Goal: Communication & Community: Answer question/provide support

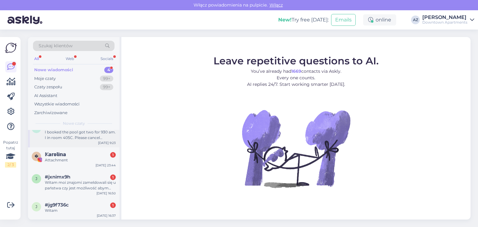
scroll to position [11, 0]
drag, startPoint x: 80, startPoint y: 205, endPoint x: 90, endPoint y: 202, distance: 10.7
click at [80, 205] on div "#jg9f736c 1" at bounding box center [80, 204] width 71 height 6
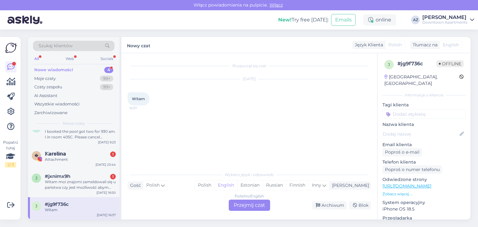
click at [250, 197] on div "Polish to English" at bounding box center [248, 196] width 29 height 6
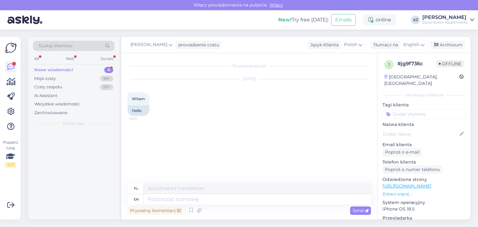
scroll to position [0, 0]
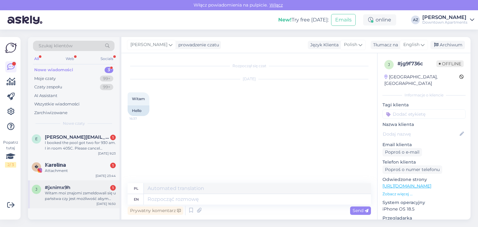
click at [95, 189] on div "#jxnimx9h 1" at bounding box center [80, 188] width 71 height 6
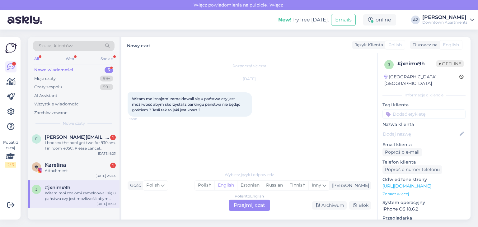
click at [248, 205] on div "Polish to English Przejmij czat" at bounding box center [248, 205] width 41 height 11
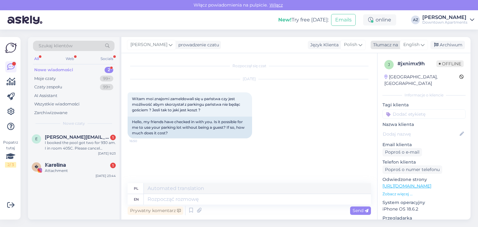
click at [408, 46] on span "English" at bounding box center [411, 44] width 16 height 7
type input "pol"
click at [378, 72] on link "Polish" at bounding box center [399, 72] width 68 height 10
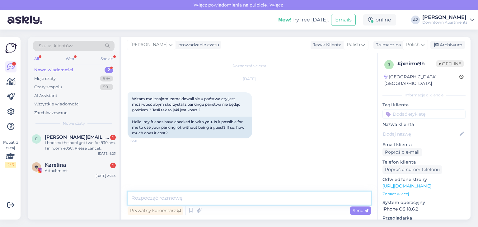
click at [162, 198] on textarea at bounding box center [248, 197] width 243 height 13
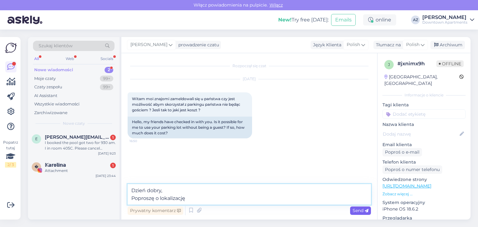
type textarea "Dzień dobry, Poproszę o lokalizację"
click at [357, 212] on span "Send" at bounding box center [360, 211] width 16 height 6
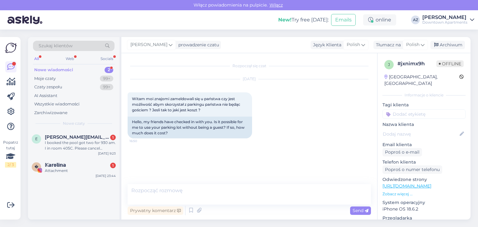
scroll to position [5, 0]
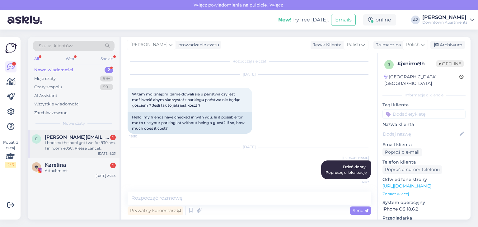
click at [78, 140] on div "I booked the pool got two for 930 am. I in room 405C. Please cancel booking and…" at bounding box center [80, 145] width 71 height 11
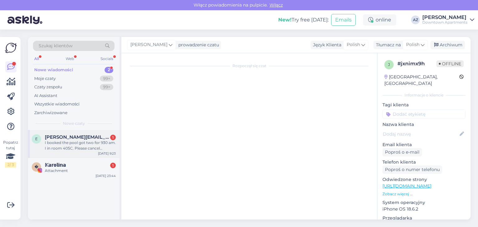
scroll to position [0, 0]
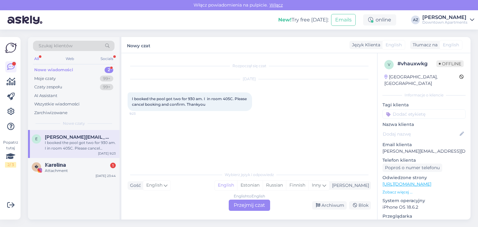
click at [262, 204] on div "English to English Przejmij czat" at bounding box center [248, 205] width 41 height 11
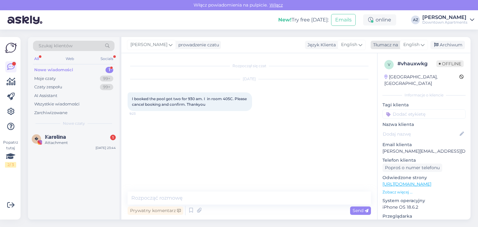
click at [412, 43] on span "English" at bounding box center [411, 44] width 16 height 7
click at [392, 72] on link "Polish" at bounding box center [399, 72] width 68 height 10
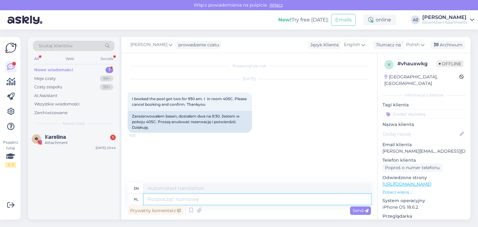
click at [166, 202] on textarea at bounding box center [257, 199] width 227 height 11
type textarea "Przepr"
type textarea "Transition"
type textarea "Przepraszam"
type textarea "Sorry"
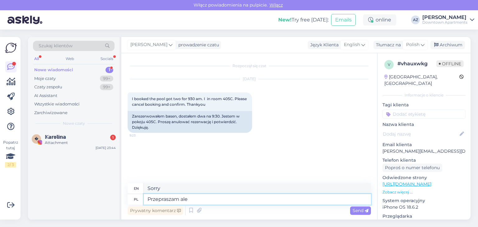
type textarea "Przepraszam ale"
type textarea "I'm sorry but"
type textarea "Przepraszam ale nie"
type textarea "I'm sorry, but no"
type textarea "Przepraszam ale nie p"
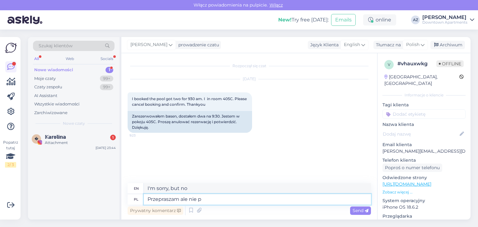
type textarea "I'm sorry but I don't"
type textarea "Przepraszam ale nie prowadzimy"
type textarea "Sorry, but we don't drive"
type textarea "Przepraszam ale nie prowadzimy rezerwacji"
type textarea "Sorry, but we don't accept reservations."
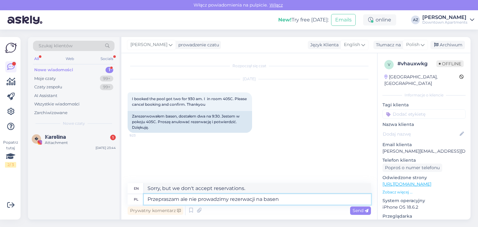
type textarea "Przepraszam ale nie prowadzimy rezerwacji na basen"
type textarea "Sorry, but we do not accept reservations for the swimming pool."
type textarea "Przepraszam ale nie prowadzimy rezerwacji na basen i"
type textarea "I'm sorry but we don't take reservations for the pool and"
type textarea "Przepraszam ale nie prowadzimy rezerwacji na basen i tym s"
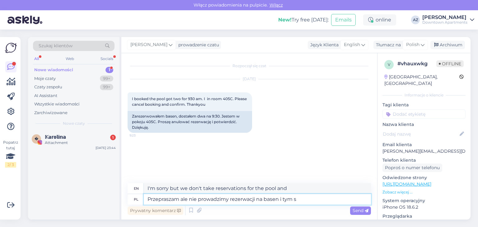
type textarea "I'm sorry but we don't take reservations for the pool and that's it."
type textarea "Przepraszam ale nie prowadzimy rezerwacji na basen i tym samy"
type textarea "I'm sorry but we don't accept reservations for the swimming pool and therefore"
type textarea "Przepraszam ale nie prowadzimy rezerwacji na basen i tym samym nie"
type textarea "I'm sorry but we don't accept reservations for the swimming pool and therefore …"
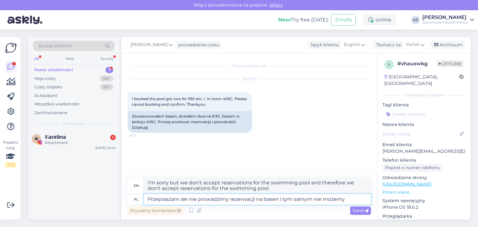
type textarea "Przepraszam ale nie prowadzimy rezerwacji na basen i tym samym nie możemy i"
type textarea "I'm sorry but we don't accept reservations for the pool and therefore we can't"
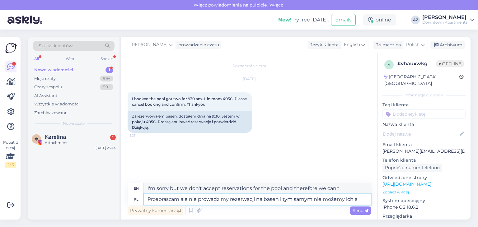
type textarea "Przepraszam ale nie prowadzimy rezerwacji na basen i tym samym nie możemy ich an"
type textarea "I'm sorry but we don't take reservations for the pool and therefore we can't ma…"
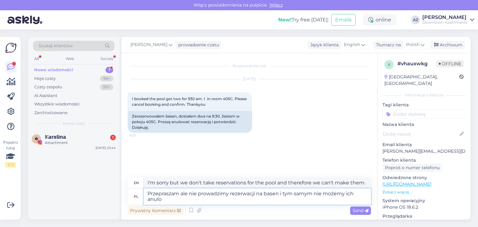
type textarea "Przepraszam ale nie prowadzimy rezerwacji na basen i tym samym nie możemy ich a…"
type textarea "I'm sorry, but we don't accept reservations for the pool and therefore we can't…"
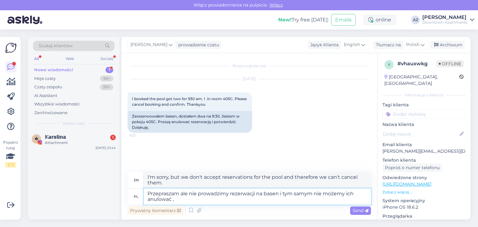
type textarea "Przepraszam ale nie prowadzimy rezerwacji na basen i tym samym nie możemy ich a…"
type textarea "I'm sorry, but we don't accept reservations for the swimming pool and therefore…"
type textarea "Przepraszam ale nie prowadzimy rezerwacji na basen i tym samym nie możemy ich a…"
type textarea "I'm sorry but we don't accept reservations for the swimming pool and therefore …"
type textarea "Przepraszam ale nie prowadzimy rezerwacji na basen i tym samym nie możemy ich a…"
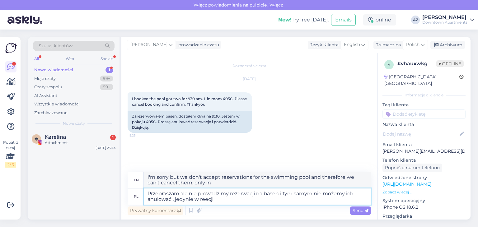
type textarea "I'm sorry, but we don't accept reservations for the swimming pool and therefore…"
type textarea "Przepraszam ale nie prowadzimy rezerwacji na basen i tym samym nie możemy ich a…"
type textarea "I'm sorry, but we don't accept reservations for the swimming pool and therefore…"
type textarea "Przepraszam ale nie prowadzimy rezerwacji na basen i tym samym nie możemy ich a…"
type textarea "I'm sorry, but we don't accept reservations for the swimming pool and therefore…"
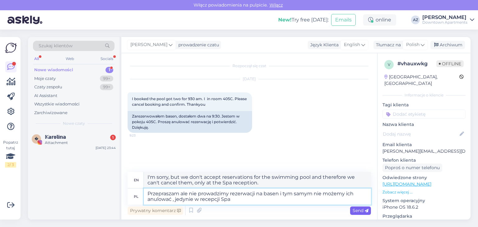
type textarea "Przepraszam ale nie prowadzimy rezerwacji na basen i tym samym nie możemy ich a…"
click at [362, 210] on span "Send" at bounding box center [360, 211] width 16 height 6
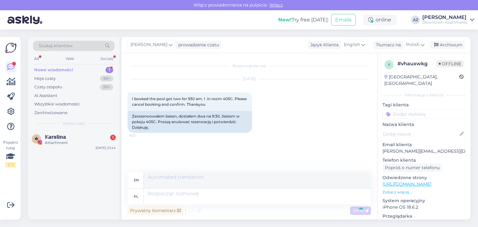
scroll to position [16, 0]
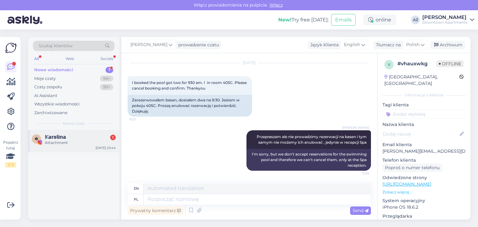
click at [84, 140] on div "Attachment" at bounding box center [80, 143] width 71 height 6
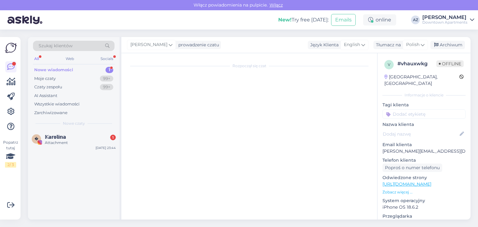
scroll to position [0, 0]
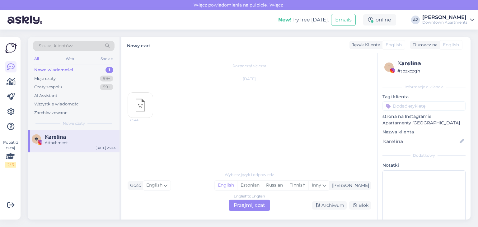
click at [247, 203] on div "English to English Przejmij czat" at bounding box center [248, 205] width 41 height 11
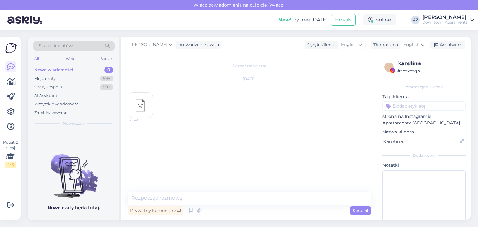
click at [141, 108] on img at bounding box center [140, 105] width 25 height 25
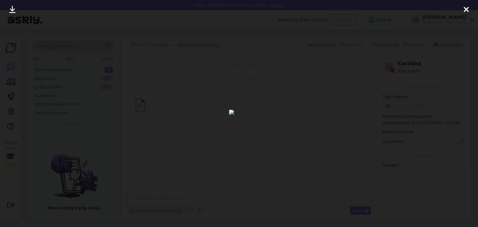
click at [465, 11] on icon at bounding box center [465, 10] width 5 height 8
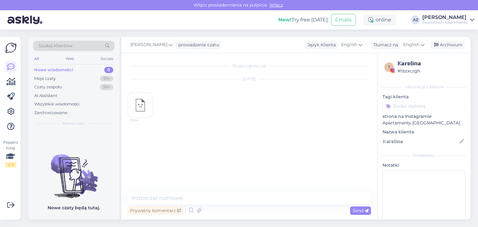
click at [141, 106] on img at bounding box center [140, 105] width 25 height 25
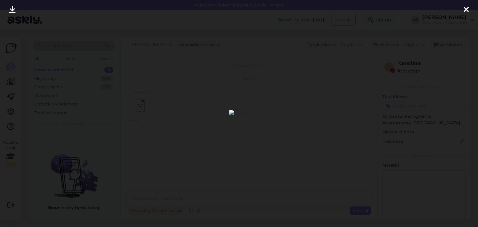
click at [12, 10] on icon at bounding box center [12, 10] width 6 height 8
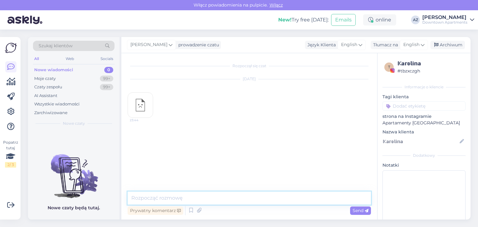
click at [177, 202] on textarea at bounding box center [248, 197] width 243 height 13
type textarea ":)"
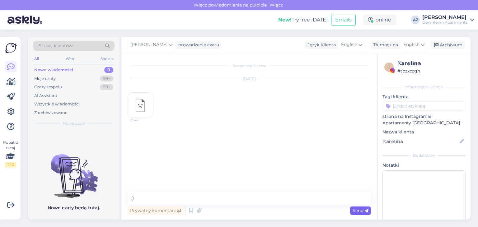
click at [353, 211] on span "Send" at bounding box center [360, 211] width 16 height 6
